Goal: Task Accomplishment & Management: Manage account settings

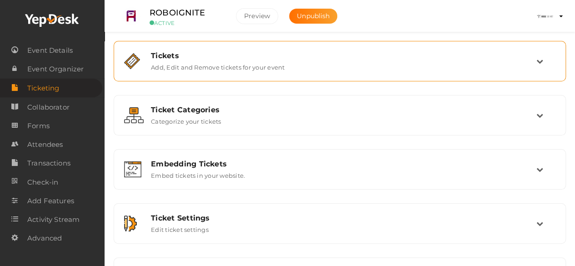
click at [184, 51] on div "Tickets" at bounding box center [343, 55] width 385 height 9
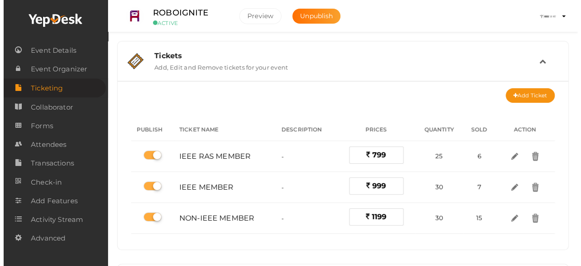
scroll to position [76, 0]
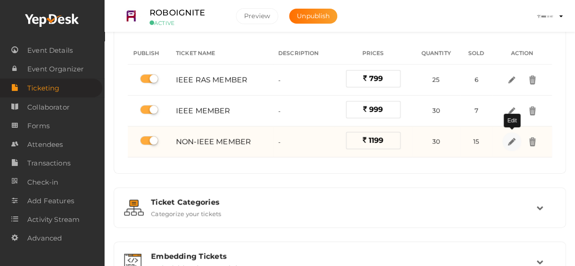
click at [510, 141] on img at bounding box center [511, 141] width 10 height 10
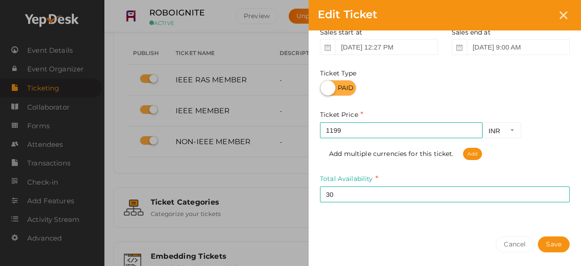
scroll to position [126, 0]
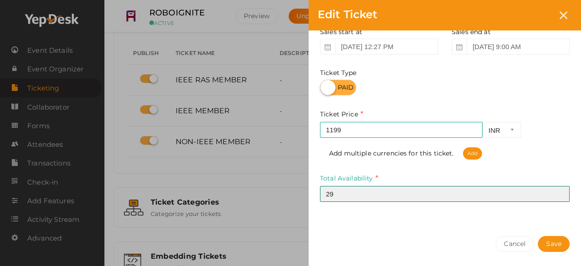
click at [560, 196] on input "29" at bounding box center [445, 194] width 250 height 16
click at [560, 196] on input "28" at bounding box center [445, 194] width 250 height 16
click at [560, 196] on input "27" at bounding box center [445, 194] width 250 height 16
click at [560, 196] on input "26" at bounding box center [445, 194] width 250 height 16
type input "25"
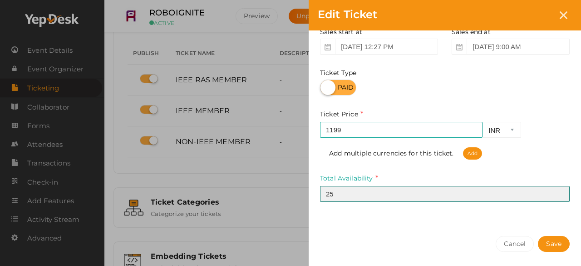
click at [560, 196] on input "25" at bounding box center [445, 194] width 250 height 16
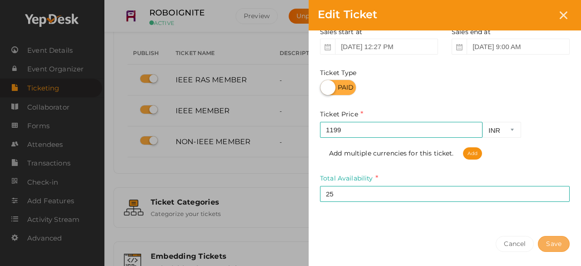
click at [557, 248] on button "Save" at bounding box center [554, 244] width 32 height 16
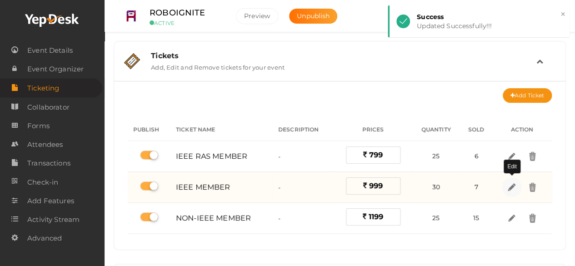
click at [512, 184] on img at bounding box center [511, 187] width 10 height 10
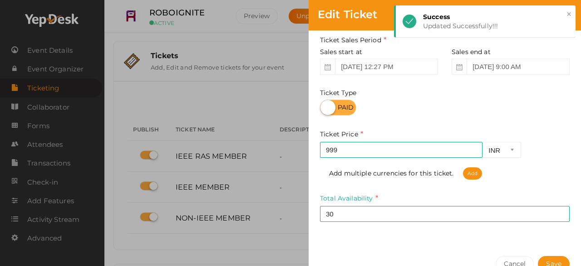
scroll to position [117, 0]
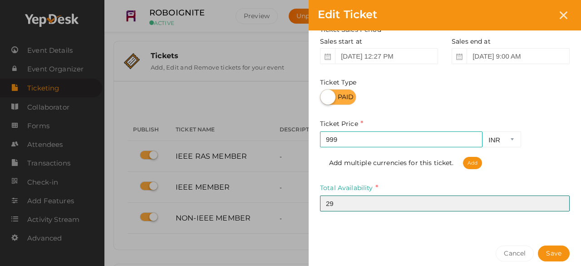
click at [559, 204] on input "29" at bounding box center [445, 203] width 250 height 16
click at [559, 204] on input "28" at bounding box center [445, 203] width 250 height 16
click at [559, 204] on input "27" at bounding box center [445, 203] width 250 height 16
click at [559, 204] on input "26" at bounding box center [445, 203] width 250 height 16
click at [559, 204] on input "25" at bounding box center [445, 203] width 250 height 16
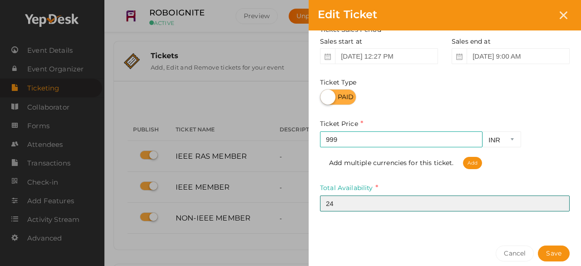
click at [559, 204] on input "24" at bounding box center [445, 203] width 250 height 16
click at [559, 204] on input "23" at bounding box center [445, 203] width 250 height 16
click at [559, 204] on input "22" at bounding box center [445, 203] width 250 height 16
click at [559, 204] on input "21" at bounding box center [445, 203] width 250 height 16
click at [559, 204] on input "20" at bounding box center [445, 203] width 250 height 16
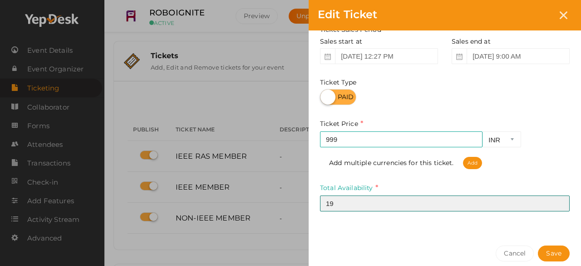
click at [559, 204] on input "19" at bounding box center [445, 203] width 250 height 16
click at [559, 204] on input "18" at bounding box center [445, 203] width 250 height 16
click at [559, 204] on input "17" at bounding box center [445, 203] width 250 height 16
click at [559, 204] on input "16" at bounding box center [445, 203] width 250 height 16
click at [559, 204] on input "15" at bounding box center [445, 203] width 250 height 16
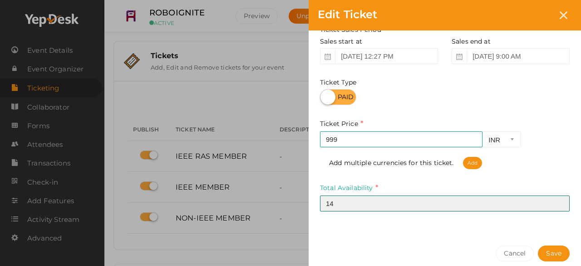
click at [559, 204] on input "14" at bounding box center [445, 203] width 250 height 16
click at [559, 204] on input "13" at bounding box center [445, 203] width 250 height 16
click at [560, 199] on input "14" at bounding box center [445, 203] width 250 height 16
type input "15"
click at [560, 199] on input "15" at bounding box center [445, 203] width 250 height 16
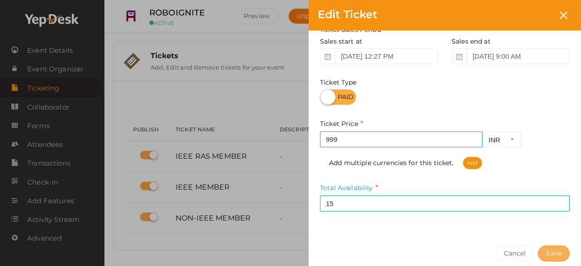
click at [558, 248] on button "Save" at bounding box center [554, 253] width 32 height 16
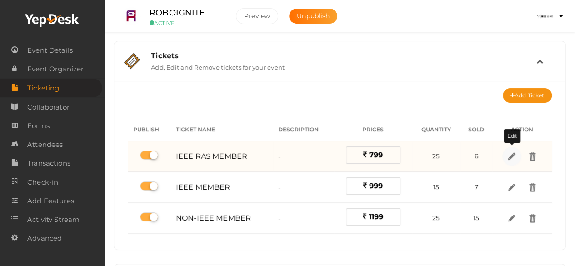
click at [510, 156] on img at bounding box center [511, 156] width 10 height 10
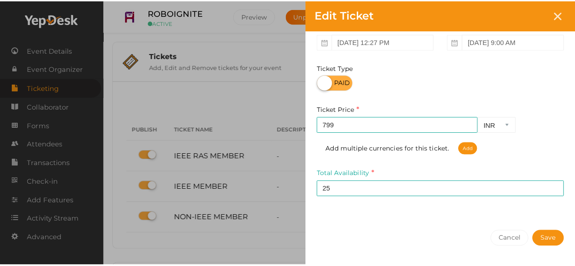
scroll to position [132, 0]
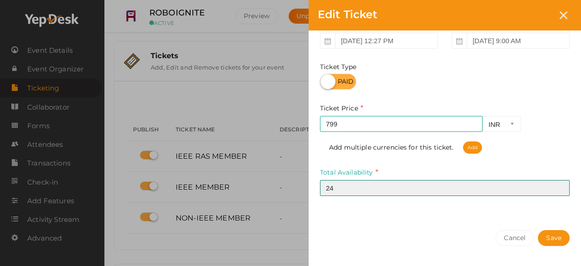
click at [560, 190] on input "24" at bounding box center [445, 188] width 250 height 16
click at [560, 190] on input "23" at bounding box center [445, 188] width 250 height 16
click at [560, 190] on input "22" at bounding box center [445, 188] width 250 height 16
click at [560, 190] on input "21" at bounding box center [445, 188] width 250 height 16
click at [560, 190] on input "20" at bounding box center [445, 188] width 250 height 16
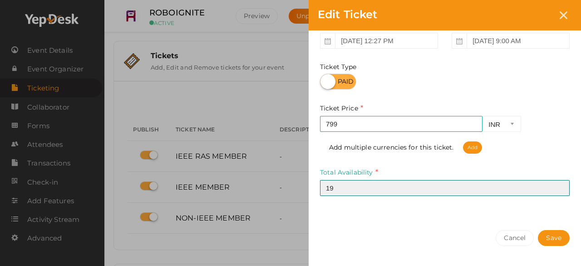
click at [560, 190] on input "19" at bounding box center [445, 188] width 250 height 16
click at [560, 190] on input "18" at bounding box center [445, 188] width 250 height 16
click at [560, 190] on input "17" at bounding box center [445, 188] width 250 height 16
click at [560, 190] on input "16" at bounding box center [445, 188] width 250 height 16
type input "15"
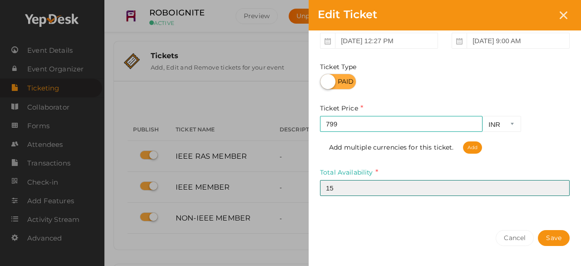
click at [560, 190] on input "15" at bounding box center [445, 188] width 250 height 16
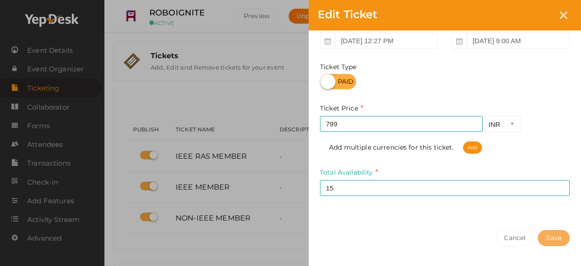
click at [554, 233] on button "Save" at bounding box center [554, 238] width 32 height 16
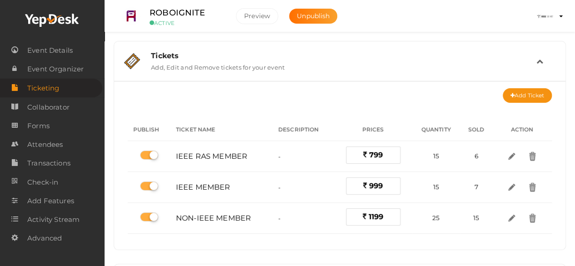
click at [394, 74] on div "Tickets Add, Edit and Remove tickets for your event" at bounding box center [340, 61] width 442 height 30
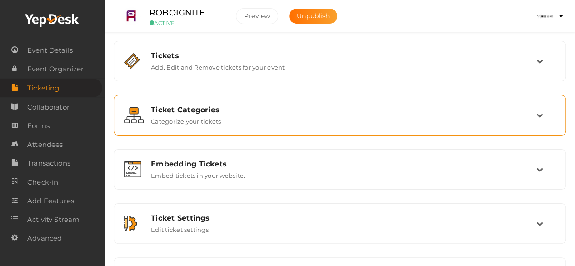
click at [372, 102] on div "Ticket Categories Categorize your tickets" at bounding box center [340, 115] width 442 height 30
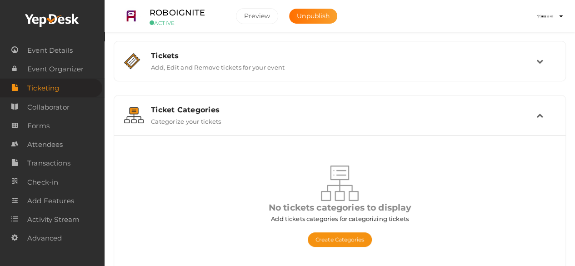
click at [372, 102] on div "Ticket Categories Categorize your tickets" at bounding box center [340, 115] width 442 height 30
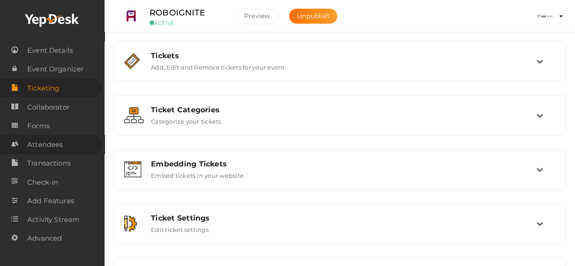
click at [67, 153] on link "Attendees" at bounding box center [51, 144] width 102 height 19
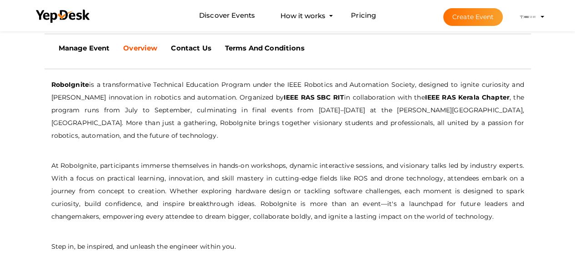
scroll to position [278, 0]
click at [275, 47] on b "Terms And Conditions" at bounding box center [264, 47] width 79 height 9
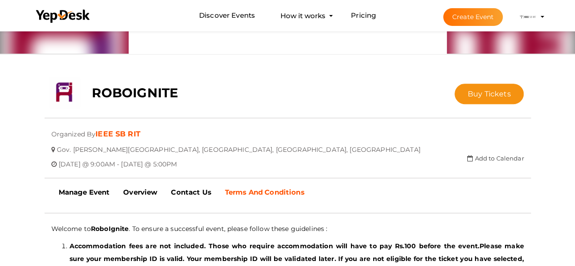
scroll to position [0, 0]
